Goal: Task Accomplishment & Management: Use online tool/utility

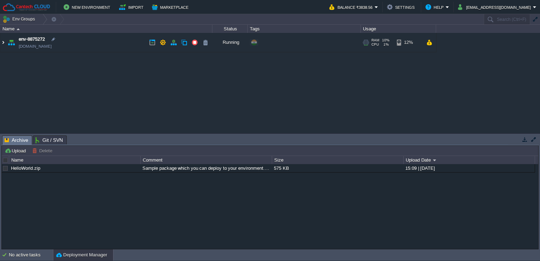
click at [2, 43] on img at bounding box center [3, 42] width 6 height 19
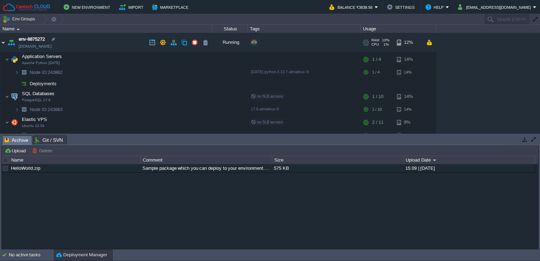
click at [2, 43] on img at bounding box center [3, 42] width 6 height 19
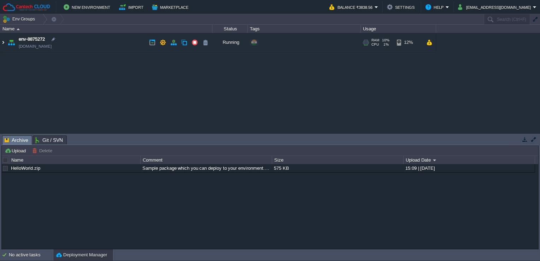
click at [4, 42] on img at bounding box center [3, 42] width 6 height 19
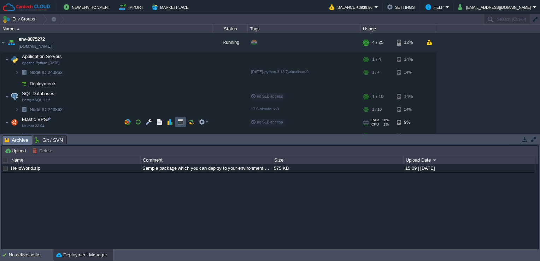
click at [180, 121] on button "button" at bounding box center [180, 122] width 6 height 6
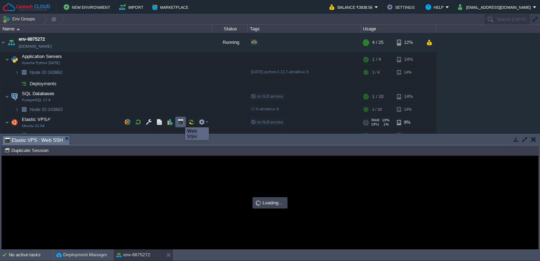
type input "#000000"
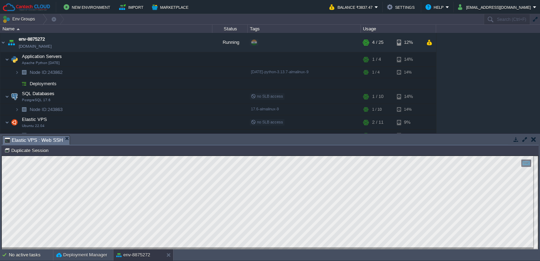
click at [2, 156] on html "Copy: Ctrl + Shift + C Paste: Ctrl + V Settings: Ctrl + Shift + Alt 0" at bounding box center [270, 156] width 536 height 0
click at [162, 40] on button "button" at bounding box center [163, 42] width 6 height 6
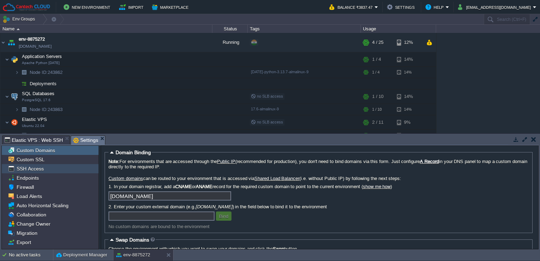
click at [51, 167] on div "SSH Access" at bounding box center [50, 168] width 97 height 9
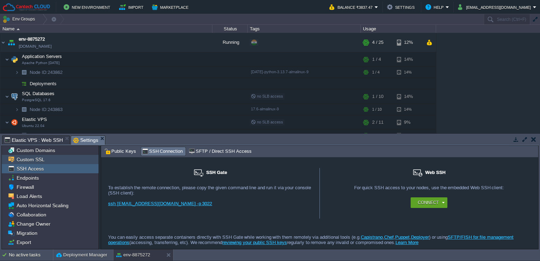
click at [68, 161] on div "Custom SSL" at bounding box center [50, 159] width 97 height 9
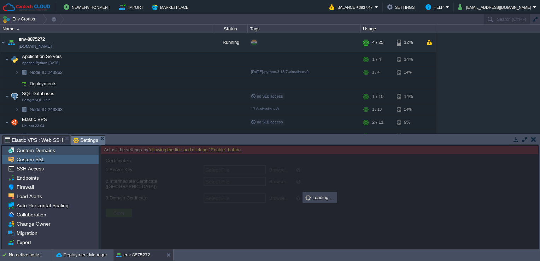
type input "Select File"
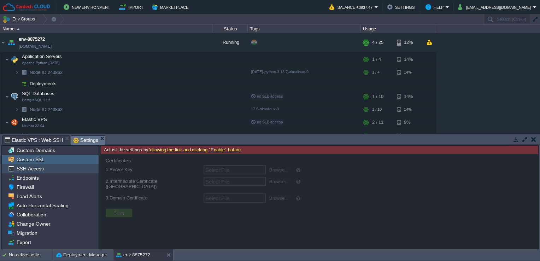
click at [64, 170] on div "SSH Access" at bounding box center [50, 168] width 97 height 9
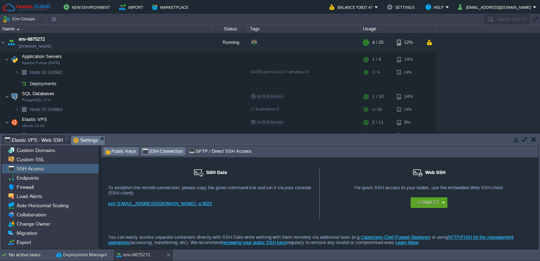
click at [124, 153] on span "Public Keys" at bounding box center [120, 151] width 32 height 8
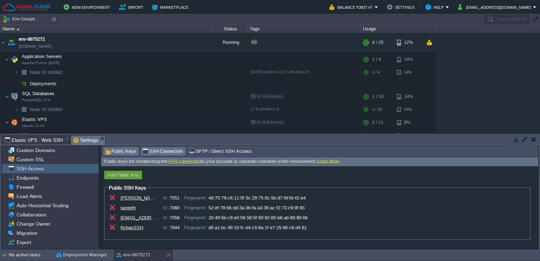
click at [167, 151] on span "SSH Connection" at bounding box center [162, 151] width 41 height 8
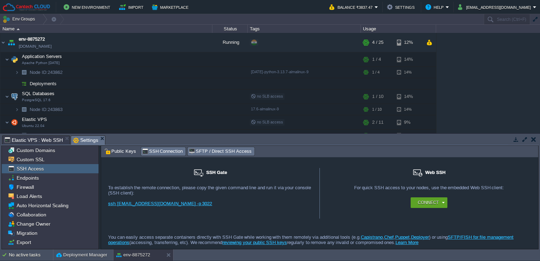
click at [200, 150] on span "SFTP / Direct SSH Access" at bounding box center [220, 151] width 63 height 8
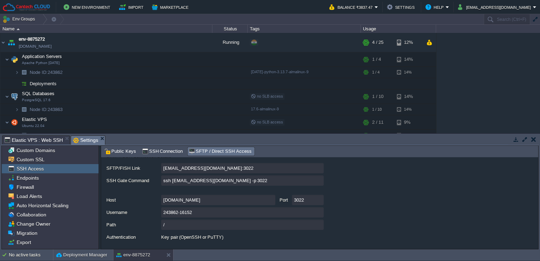
scroll to position [48, 0]
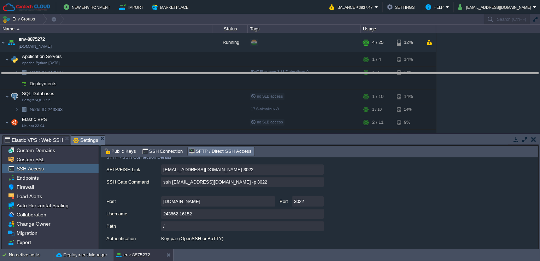
drag, startPoint x: 277, startPoint y: 141, endPoint x: 273, endPoint y: 77, distance: 63.7
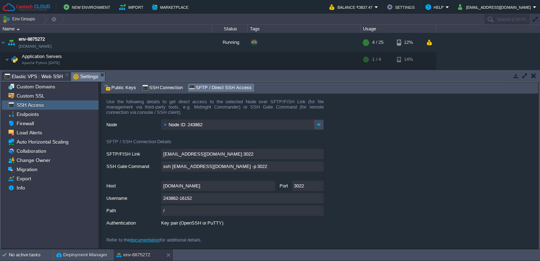
drag, startPoint x: 105, startPoint y: 162, endPoint x: 102, endPoint y: 168, distance: 7.1
click at [102, 168] on form "Use the following details to get direct access to the selected Node over SFTP/F…" at bounding box center [319, 171] width 437 height 155
click at [264, 167] on input "ssh [EMAIL_ADDRESS][DOMAIN_NAME] -p 3022" at bounding box center [242, 166] width 162 height 10
drag, startPoint x: 264, startPoint y: 167, endPoint x: 319, endPoint y: 167, distance: 54.7
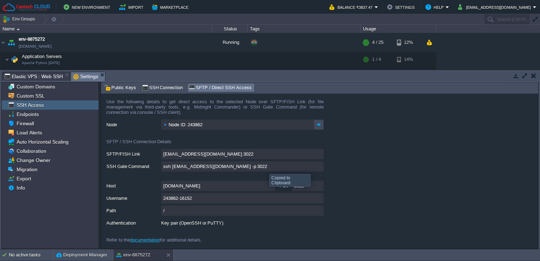
click at [319, 167] on input "ssh [EMAIL_ADDRESS][DOMAIN_NAME] -p 3022" at bounding box center [242, 166] width 162 height 10
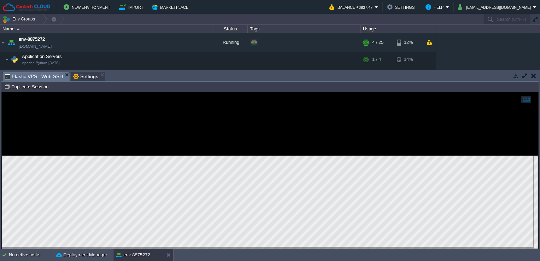
click at [33, 76] on span "Elastic VPS : Web SSH" at bounding box center [34, 76] width 58 height 9
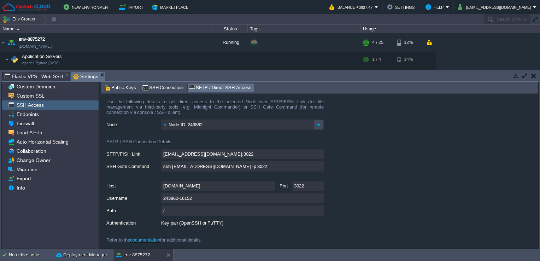
click at [84, 75] on span "Settings" at bounding box center [85, 76] width 25 height 9
click at [318, 166] on input "ssh [EMAIL_ADDRESS][DOMAIN_NAME] -p 3022" at bounding box center [242, 166] width 162 height 10
click at [120, 63] on td at bounding box center [117, 59] width 11 height 11
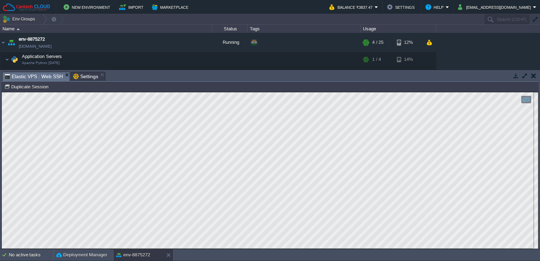
click at [42, 77] on span "Elastic VPS : Web SSH" at bounding box center [34, 76] width 58 height 9
click at [2, 92] on html "Copy: Ctrl + Shift + C Paste: Ctrl + V Settings: Ctrl + Shift + Alt 0" at bounding box center [270, 92] width 536 height 0
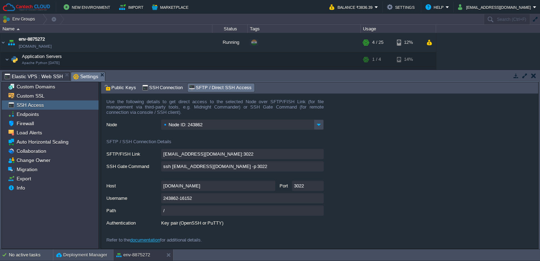
click at [86, 76] on span "Settings" at bounding box center [85, 76] width 25 height 9
click at [318, 166] on input "ssh [EMAIL_ADDRESS][DOMAIN_NAME] -p 3022" at bounding box center [242, 166] width 162 height 10
